Goal: Navigation & Orientation: Find specific page/section

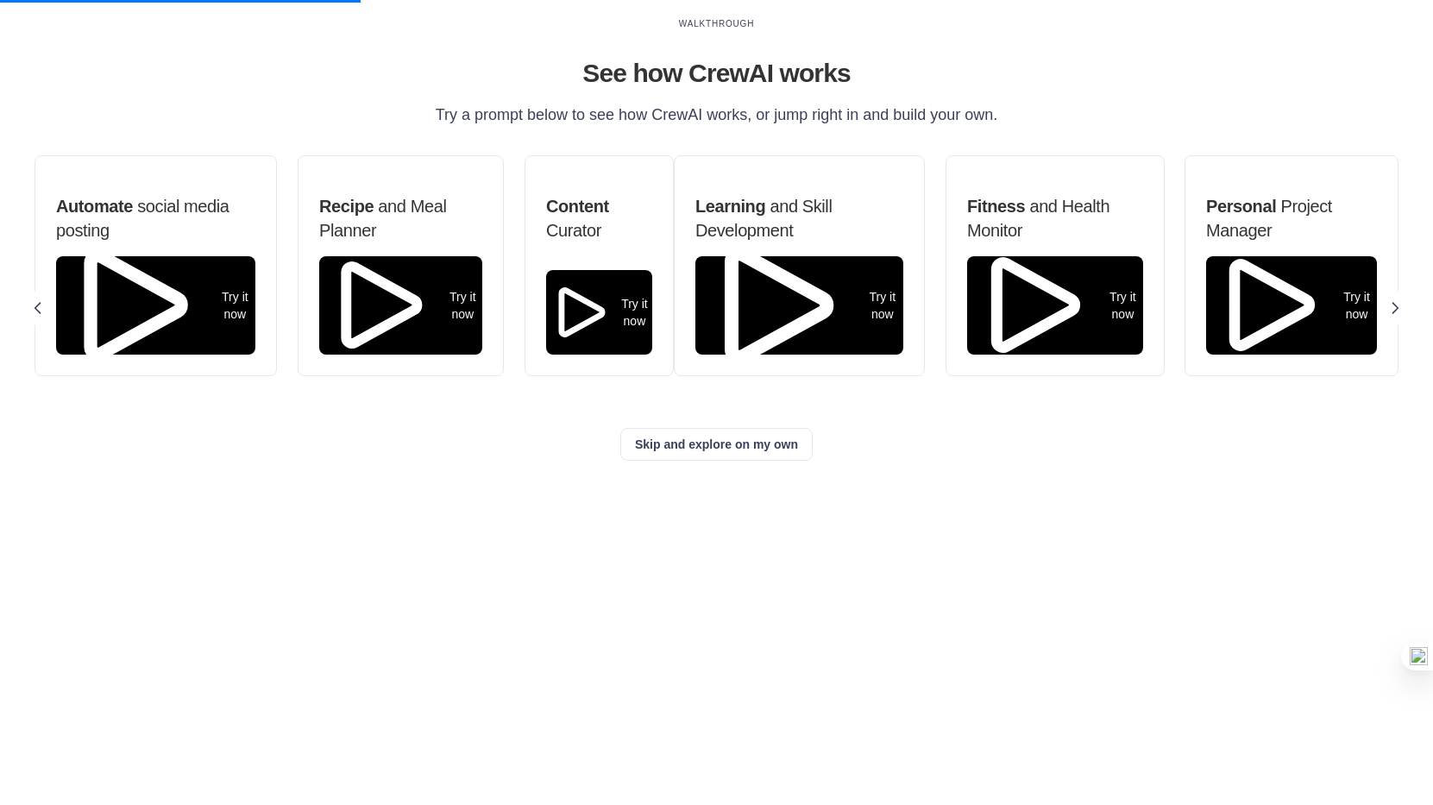
drag, startPoint x: 134, startPoint y: 57, endPoint x: 63, endPoint y: 14, distance: 82.8
click at [133, 58] on h1 "See how CrewAI works" at bounding box center [716, 73] width 1364 height 31
